Goal: Task Accomplishment & Management: Use online tool/utility

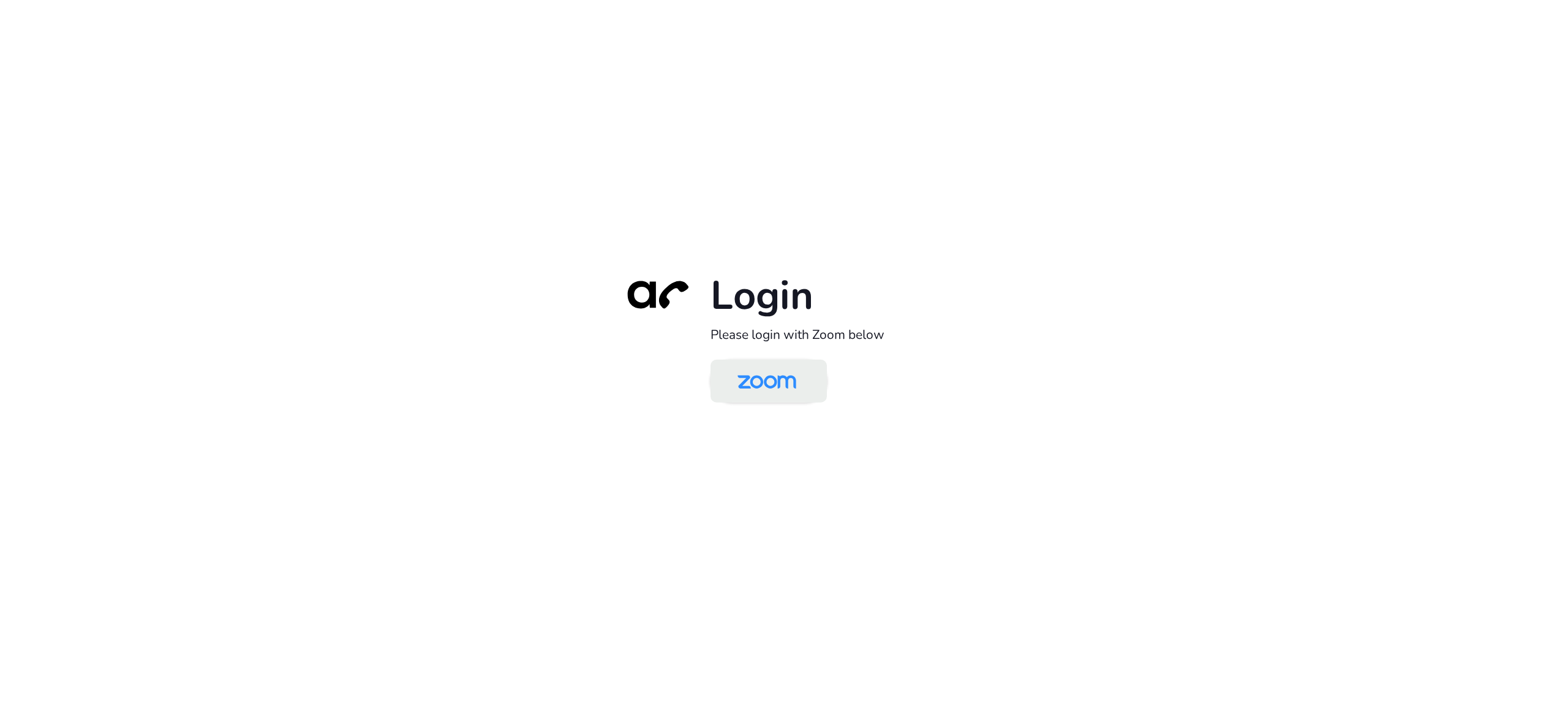
click at [800, 374] on img at bounding box center [767, 381] width 84 height 40
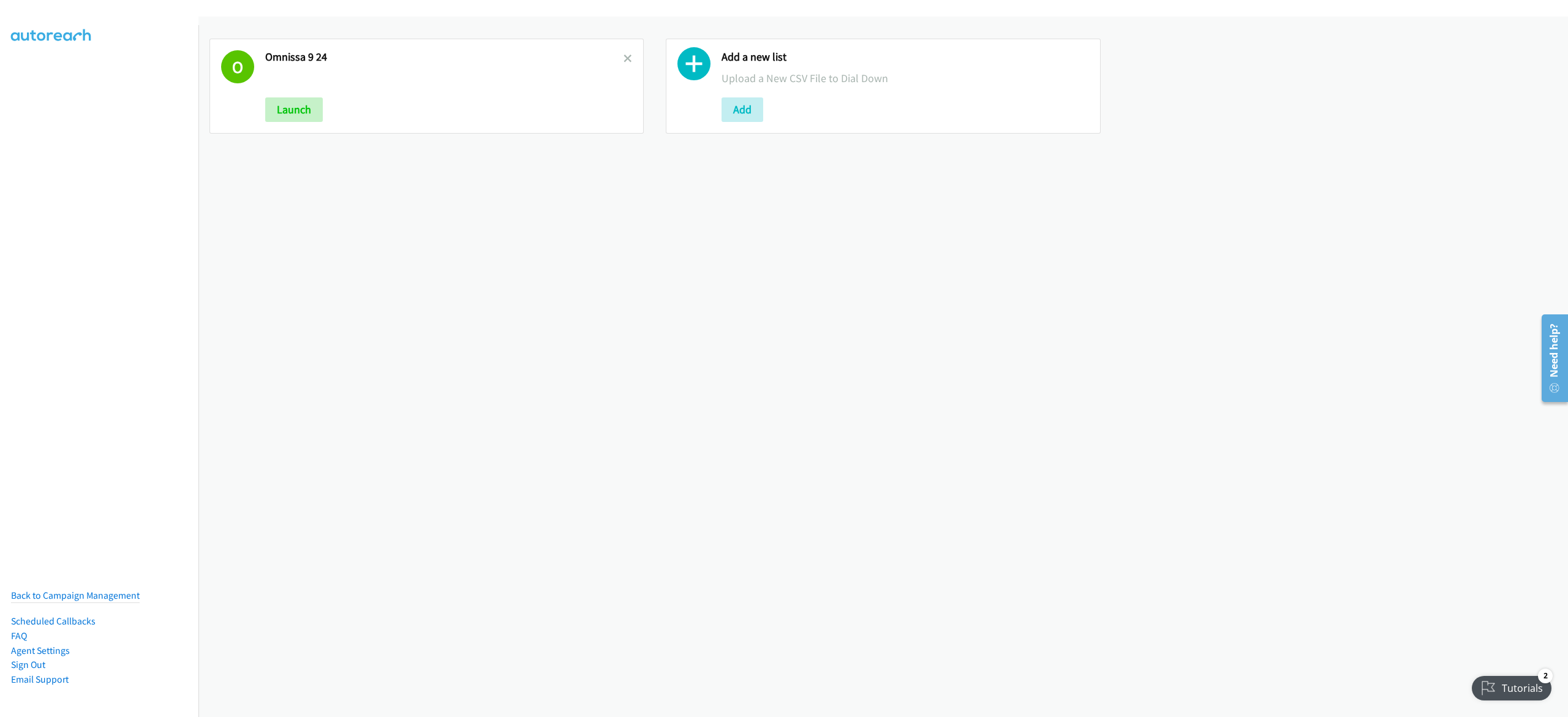
click at [615, 56] on h2 "Omnissa 9 24" at bounding box center [444, 56] width 358 height 14
click at [624, 56] on icon at bounding box center [628, 59] width 8 height 8
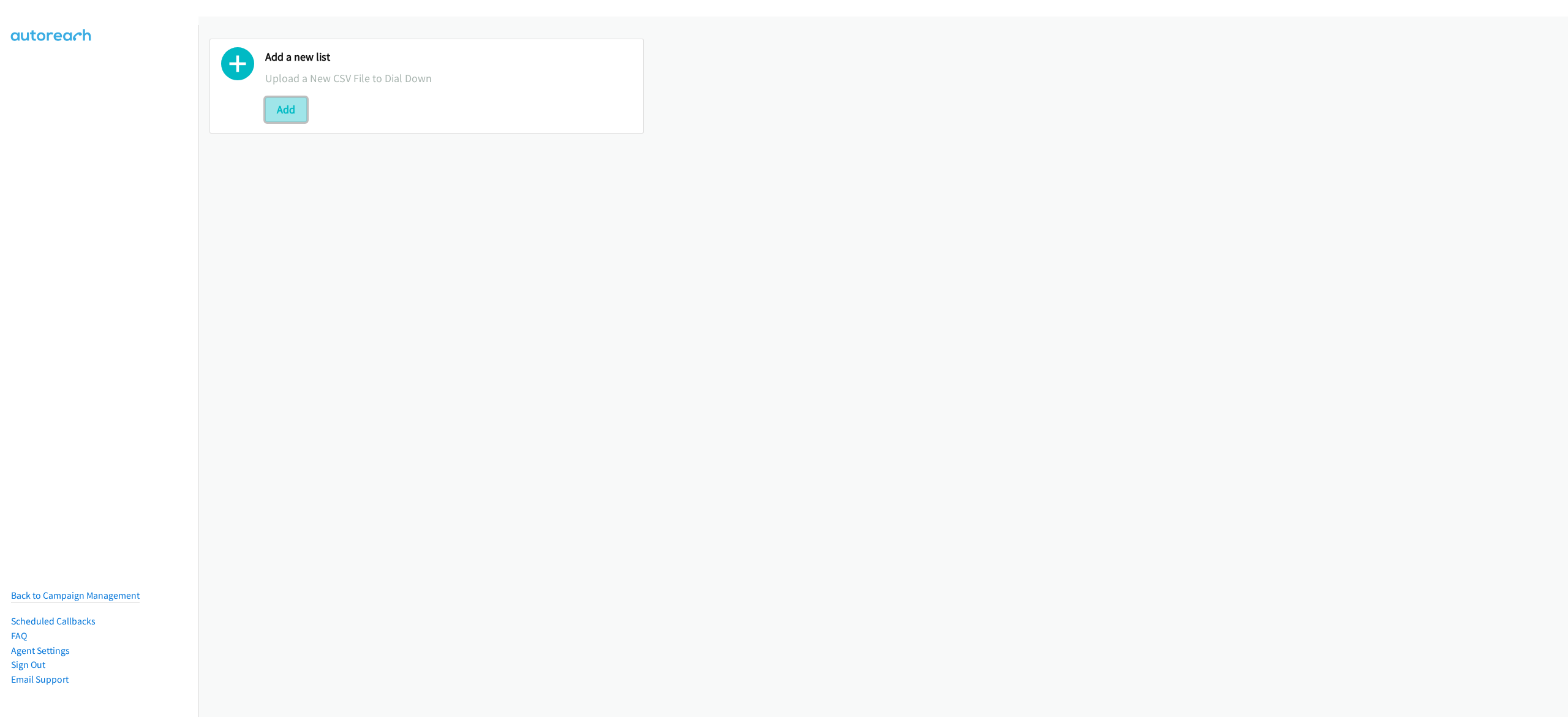
click at [305, 110] on button "Add" at bounding box center [286, 110] width 42 height 25
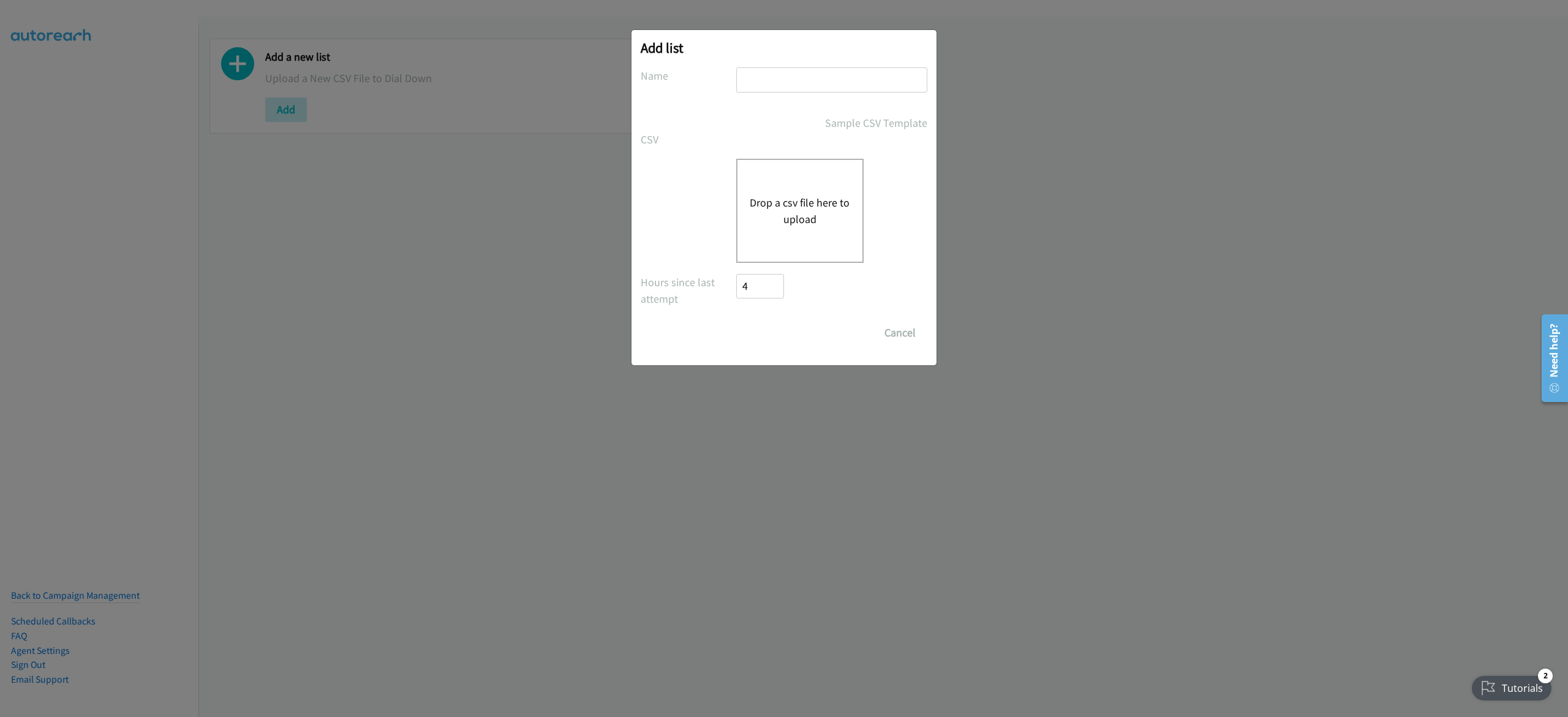
click at [814, 82] on input "text" at bounding box center [832, 79] width 191 height 25
type input "lenovo 9-25"
click at [836, 216] on button "Drop a csv file here to upload" at bounding box center [800, 210] width 101 height 33
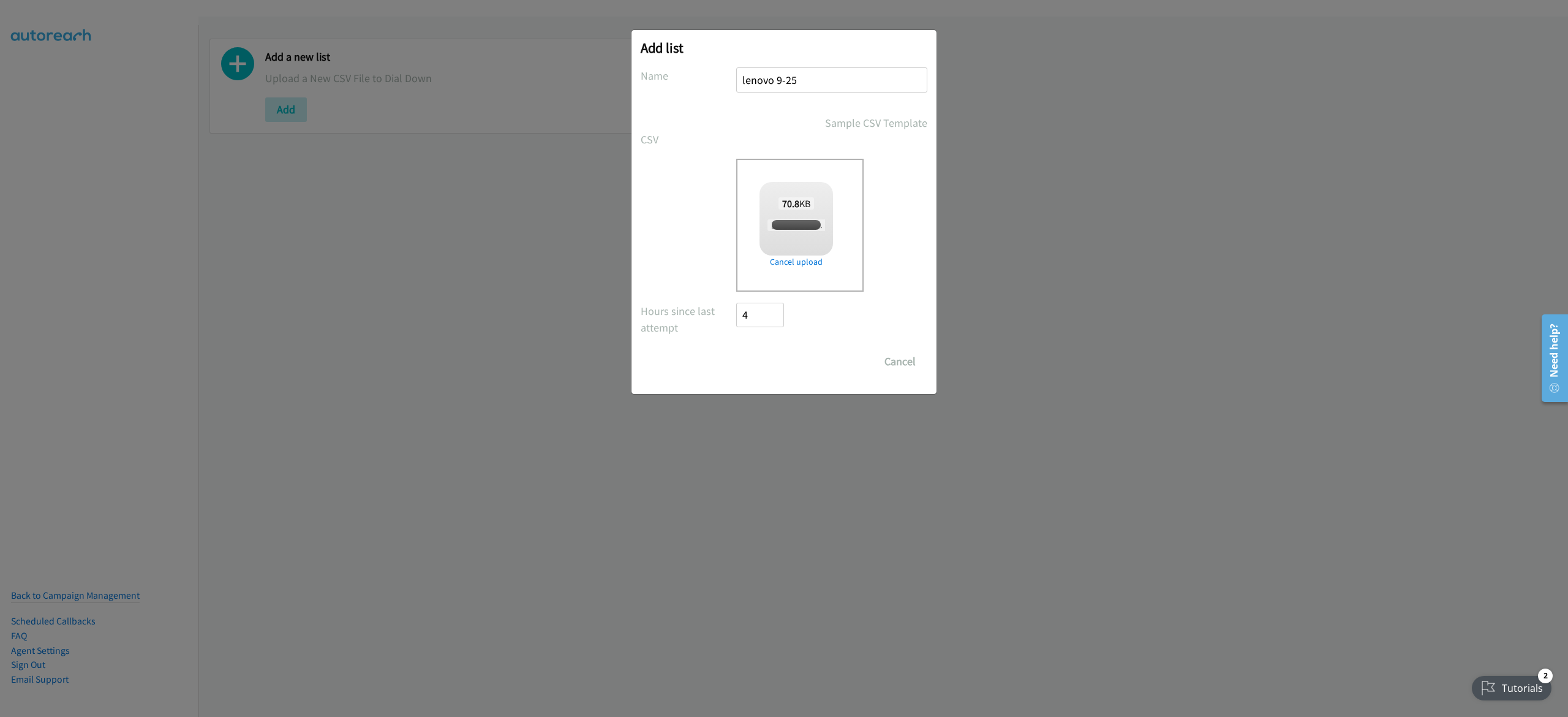
checkbox input "true"
click at [766, 362] on input "Save List" at bounding box center [768, 362] width 65 height 25
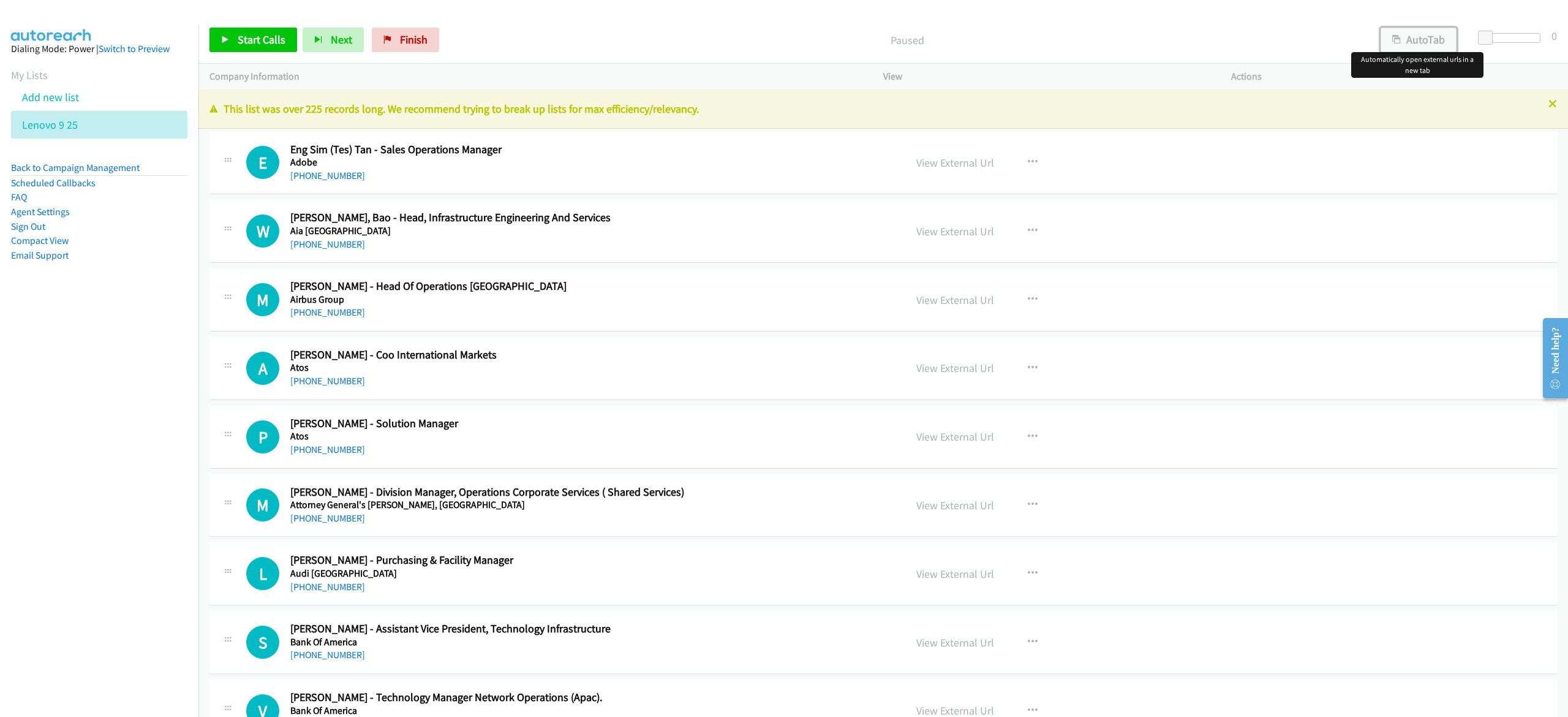
click at [1446, 46] on button "AutoTab" at bounding box center [1418, 40] width 76 height 25
click at [267, 41] on span "Start Calls" at bounding box center [261, 39] width 47 height 14
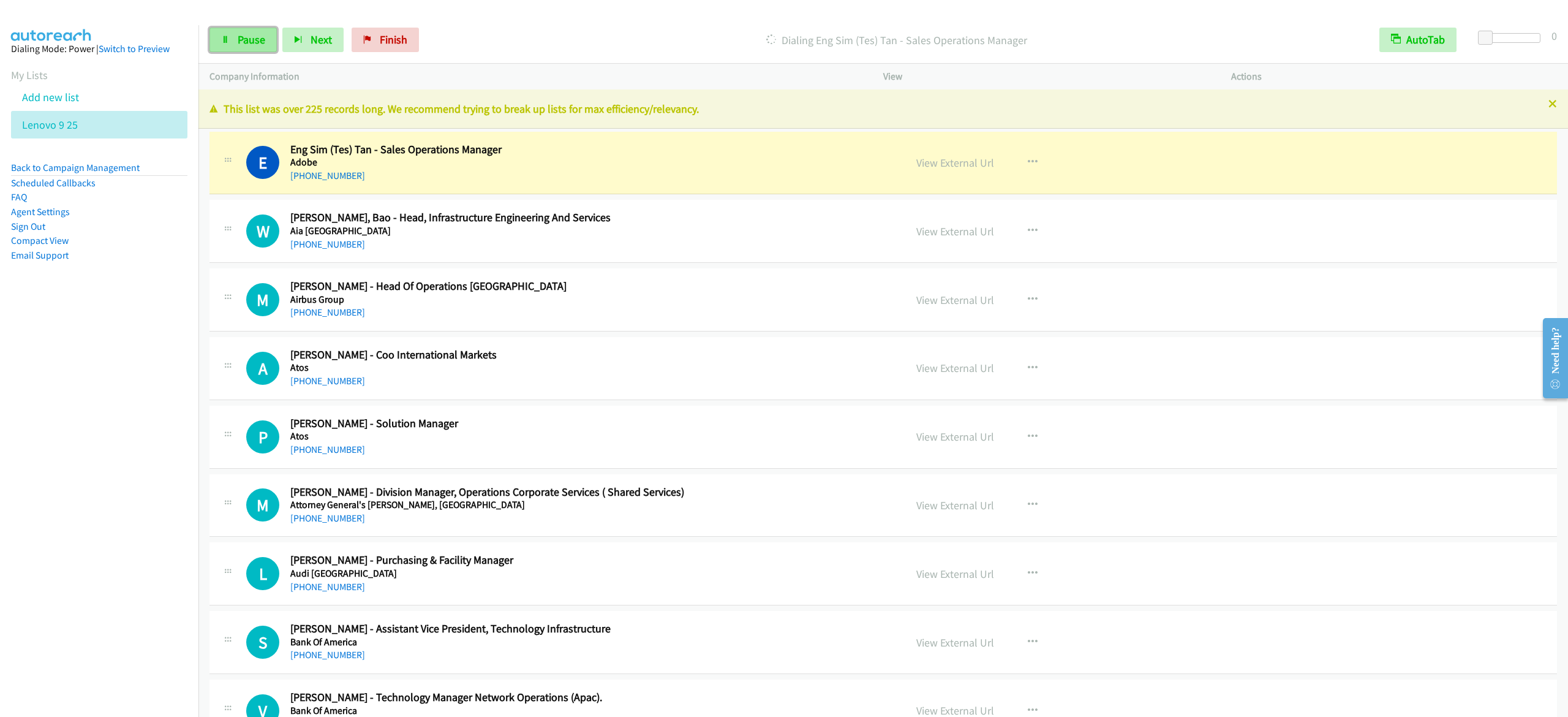
click at [245, 34] on span "Pause" at bounding box center [251, 39] width 28 height 14
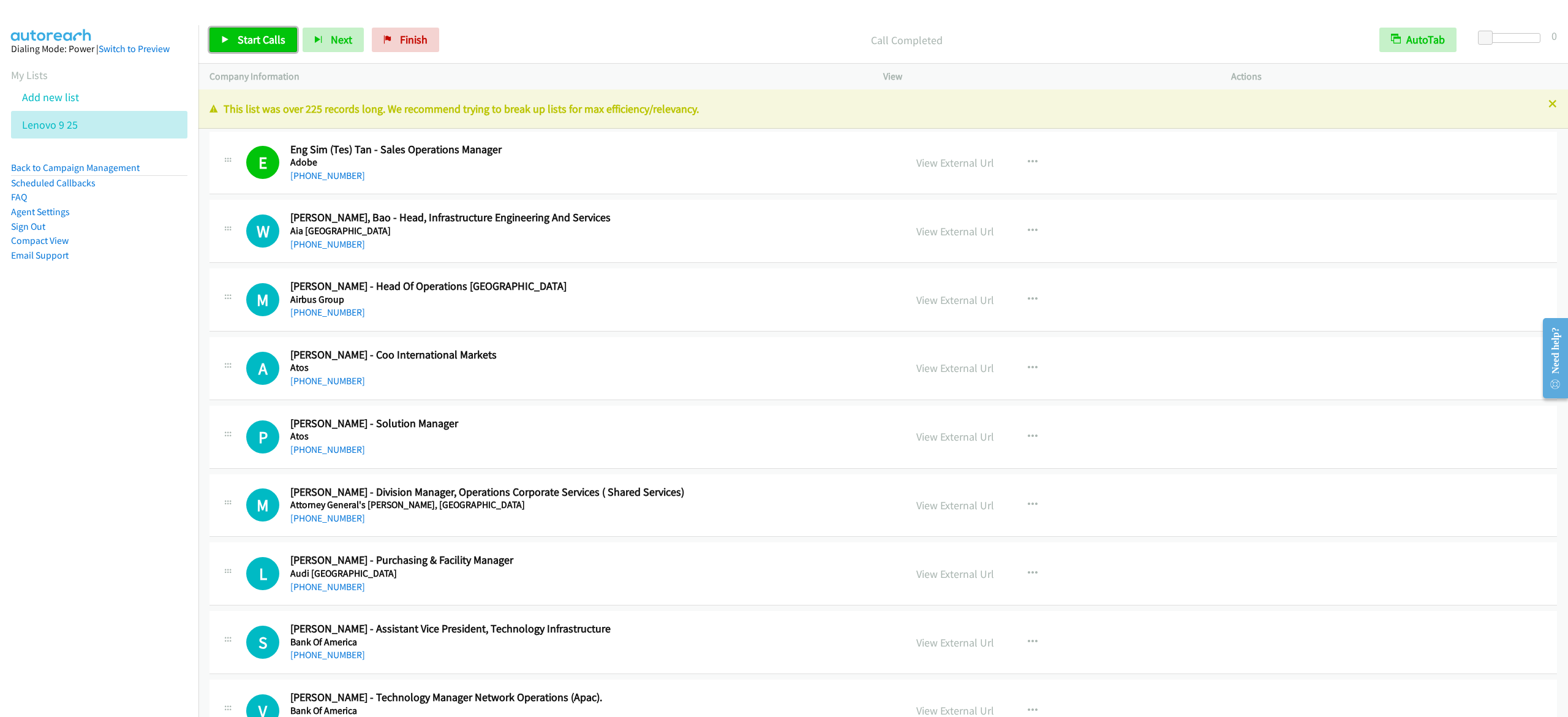
click at [277, 34] on span "Start Calls" at bounding box center [261, 39] width 47 height 14
click at [273, 43] on link "Pause" at bounding box center [243, 40] width 67 height 25
click at [269, 38] on span "Start Calls" at bounding box center [261, 39] width 47 height 14
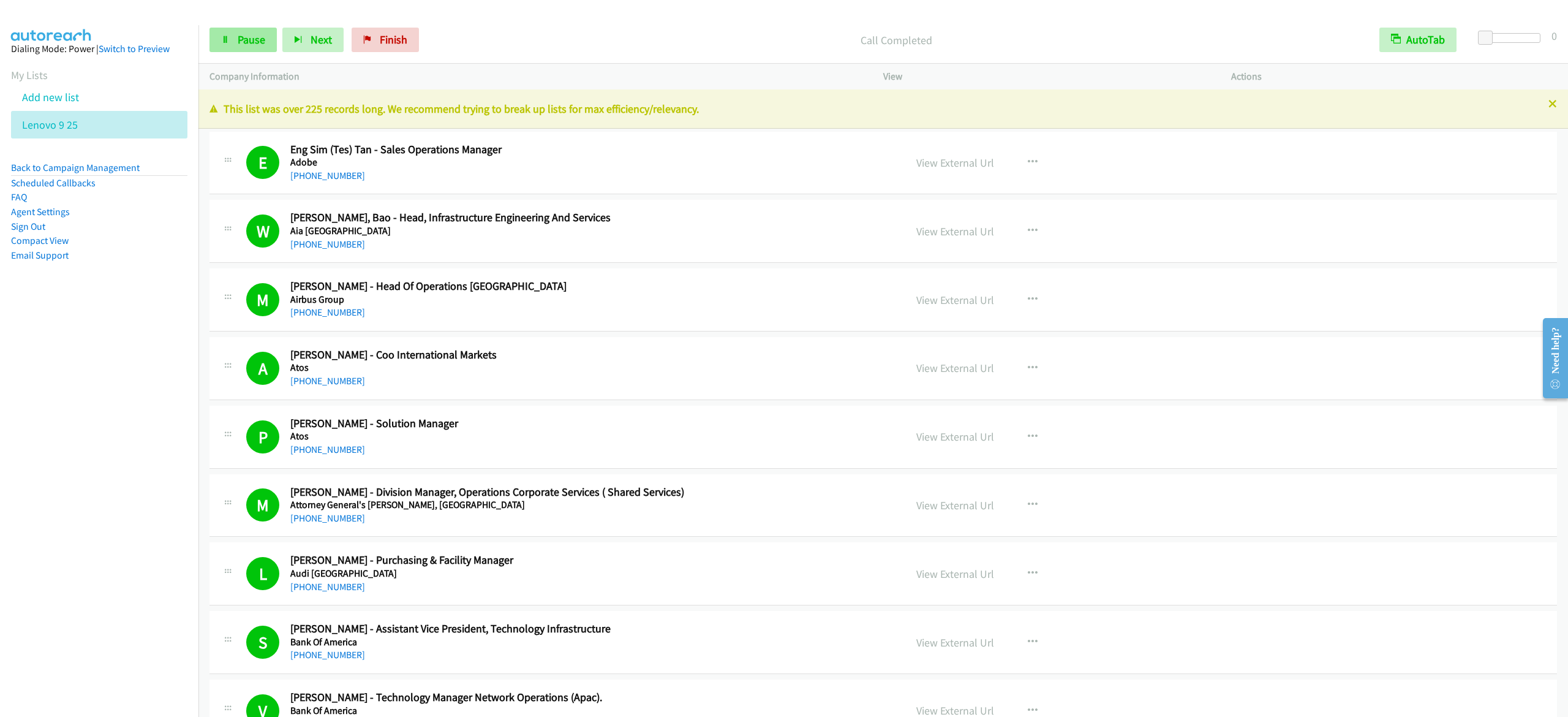
click at [237, 25] on div "Start Calls Pause Next Finish Call Completed AutoTab AutoTab 0" at bounding box center [884, 40] width 1370 height 47
click at [277, 45] on div "Start Calls Pause Next Finish" at bounding box center [317, 40] width 215 height 25
click at [273, 43] on link "Pause" at bounding box center [243, 40] width 67 height 25
click at [1417, 138] on div "E Callback Scheduled Eng Sim (Tes) Tan - Sales Operations Manager Adobe Asia/Si…" at bounding box center [883, 163] width 1348 height 63
click at [264, 23] on div "Start Calls Pause Next Finish Call Completed AutoTab AutoTab 0" at bounding box center [884, 40] width 1370 height 47
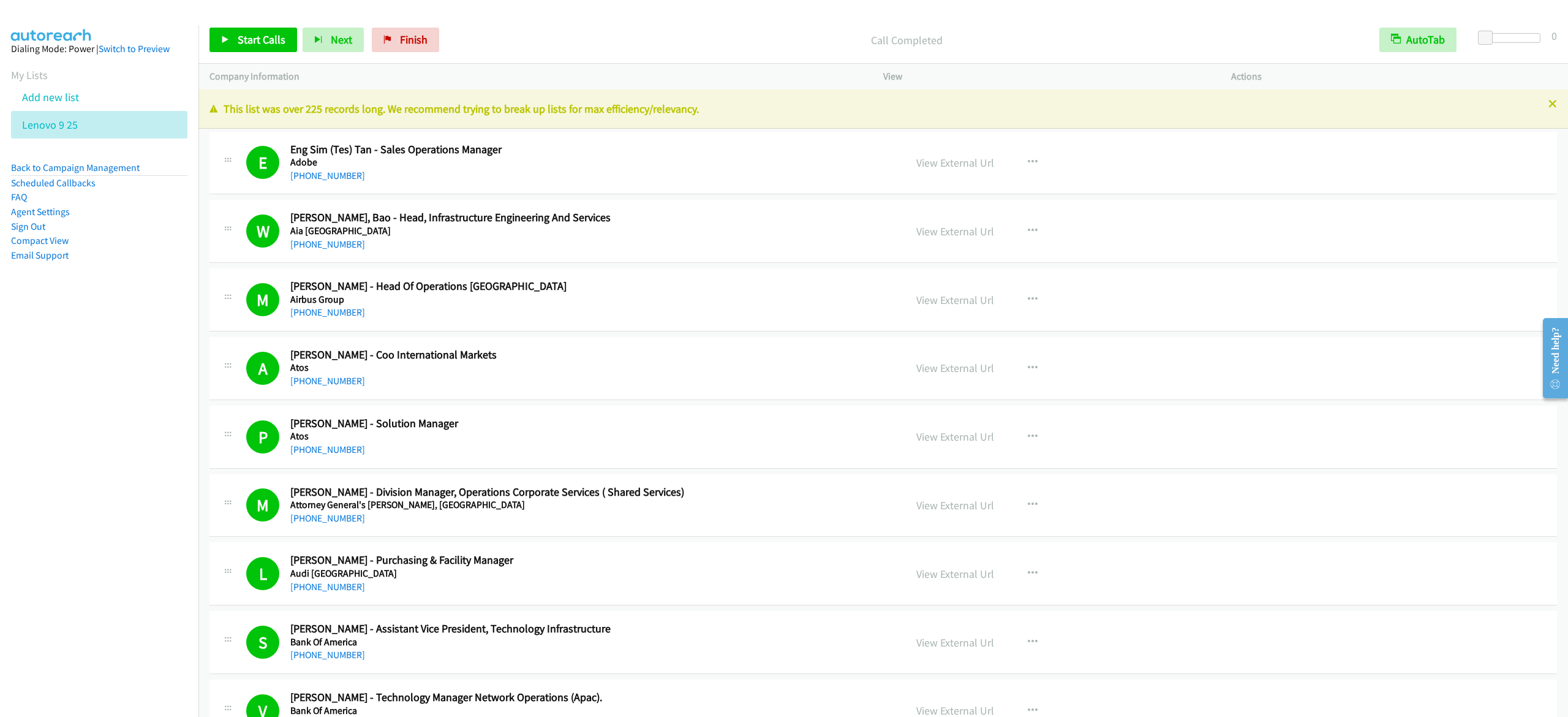
click at [264, 55] on div "Start Calls Pause Next Finish Call Completed AutoTab AutoTab 0" at bounding box center [884, 40] width 1370 height 47
click at [264, 41] on span "Start Calls" at bounding box center [261, 39] width 47 height 14
click at [255, 46] on span "Pause" at bounding box center [251, 39] width 28 height 14
click at [776, 25] on div "Start Calls Pause Next Finish Call Completed AutoTab AutoTab 0" at bounding box center [884, 40] width 1370 height 47
click at [272, 40] on span "Start Calls" at bounding box center [261, 39] width 47 height 14
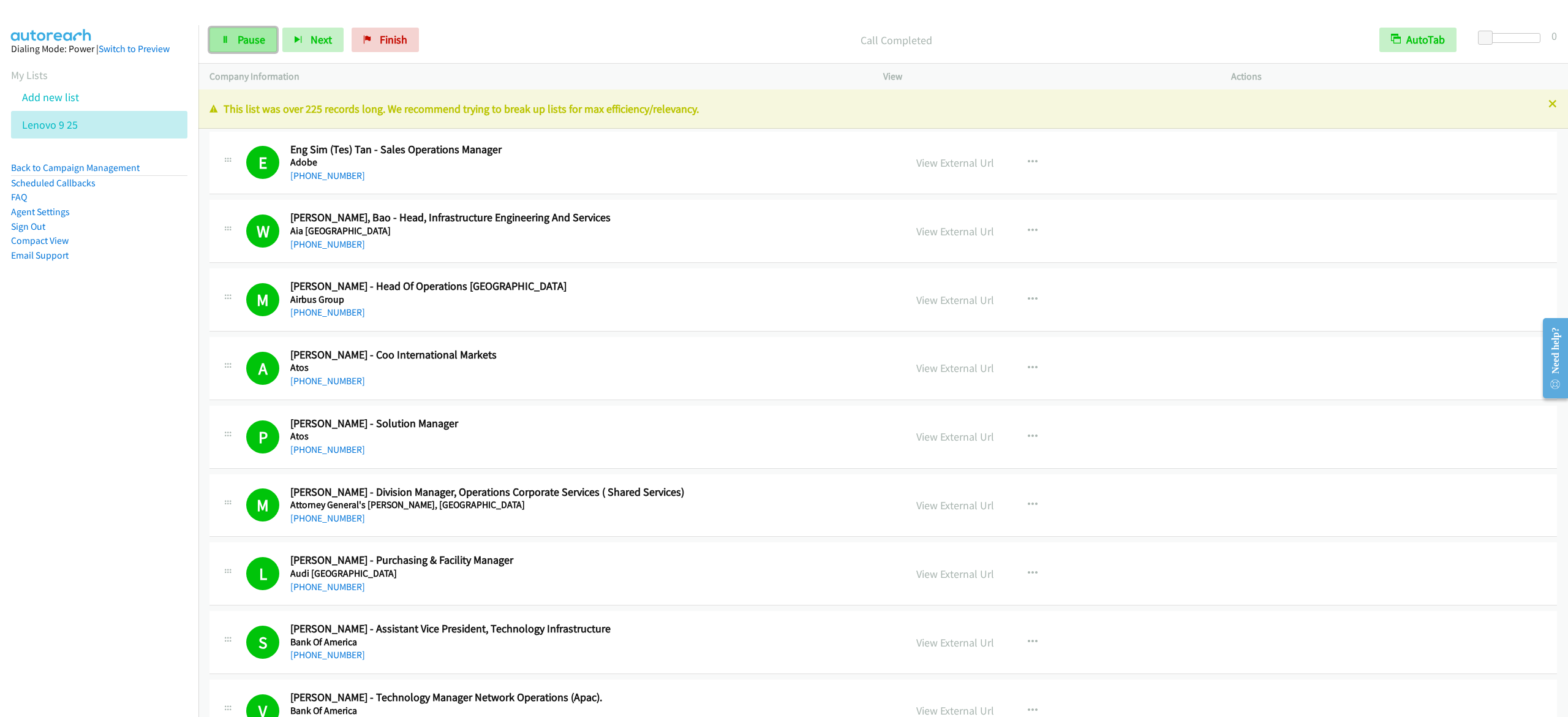
click at [259, 35] on span "Pause" at bounding box center [251, 39] width 28 height 14
